Goal: Find specific page/section: Find specific page/section

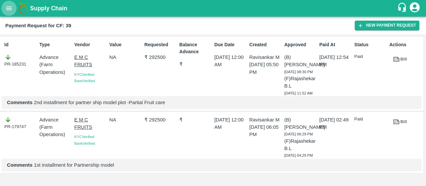
click at [11, 7] on icon "open drawer" at bounding box center [8, 8] width 7 height 7
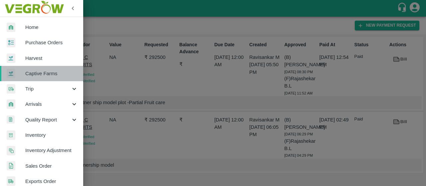
click at [46, 71] on span "Captive Farms" at bounding box center [51, 73] width 53 height 7
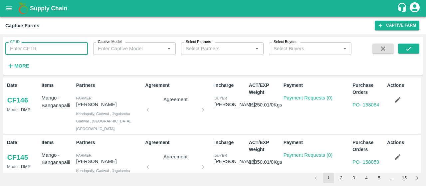
click at [21, 44] on input "CF ID" at bounding box center [46, 48] width 83 height 13
type input "89"
click at [408, 46] on icon "submit" at bounding box center [408, 48] width 7 height 7
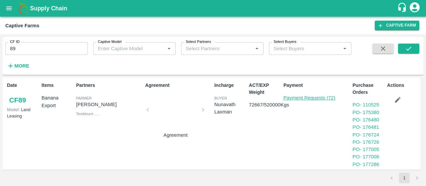
click at [312, 99] on link "Payment Requests (72)" at bounding box center [310, 97] width 52 height 5
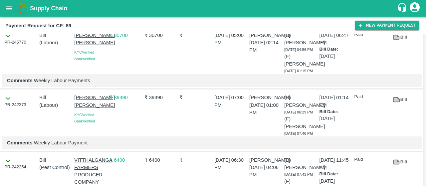
scroll to position [960, 0]
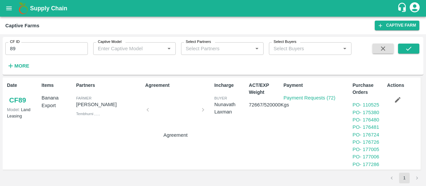
click at [6, 98] on div "Date CF 89 Model: Land Leasing" at bounding box center [21, 123] width 35 height 89
click at [9, 99] on link "CF 89" at bounding box center [17, 100] width 21 height 12
click at [6, 6] on icon "open drawer" at bounding box center [8, 8] width 7 height 7
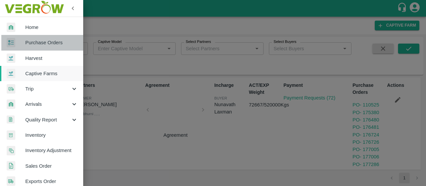
click at [53, 47] on link "Purchase Orders" at bounding box center [41, 42] width 83 height 15
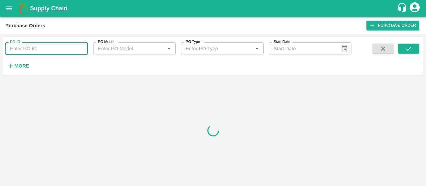
click at [37, 47] on input "PO ID" at bounding box center [46, 48] width 83 height 13
paste input "110525"
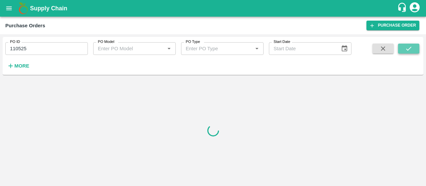
click at [409, 48] on icon "submit" at bounding box center [408, 48] width 7 height 7
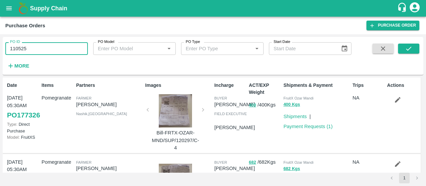
click at [45, 49] on input "110525" at bounding box center [46, 48] width 83 height 13
type input "110525"
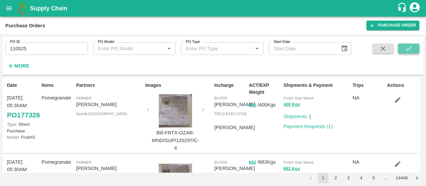
click at [404, 48] on button "submit" at bounding box center [408, 49] width 21 height 10
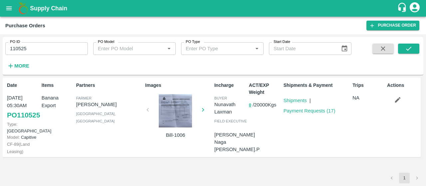
scroll to position [2, 0]
click at [308, 110] on link "Payment Requests ( 17 )" at bounding box center [310, 110] width 52 height 5
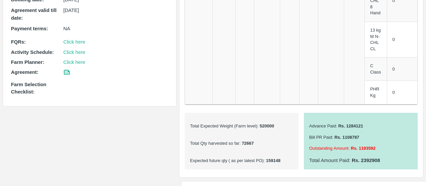
scroll to position [344, 0]
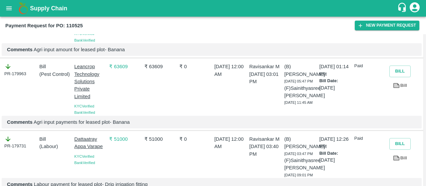
scroll to position [705, 0]
